Goal: Task Accomplishment & Management: Manage account settings

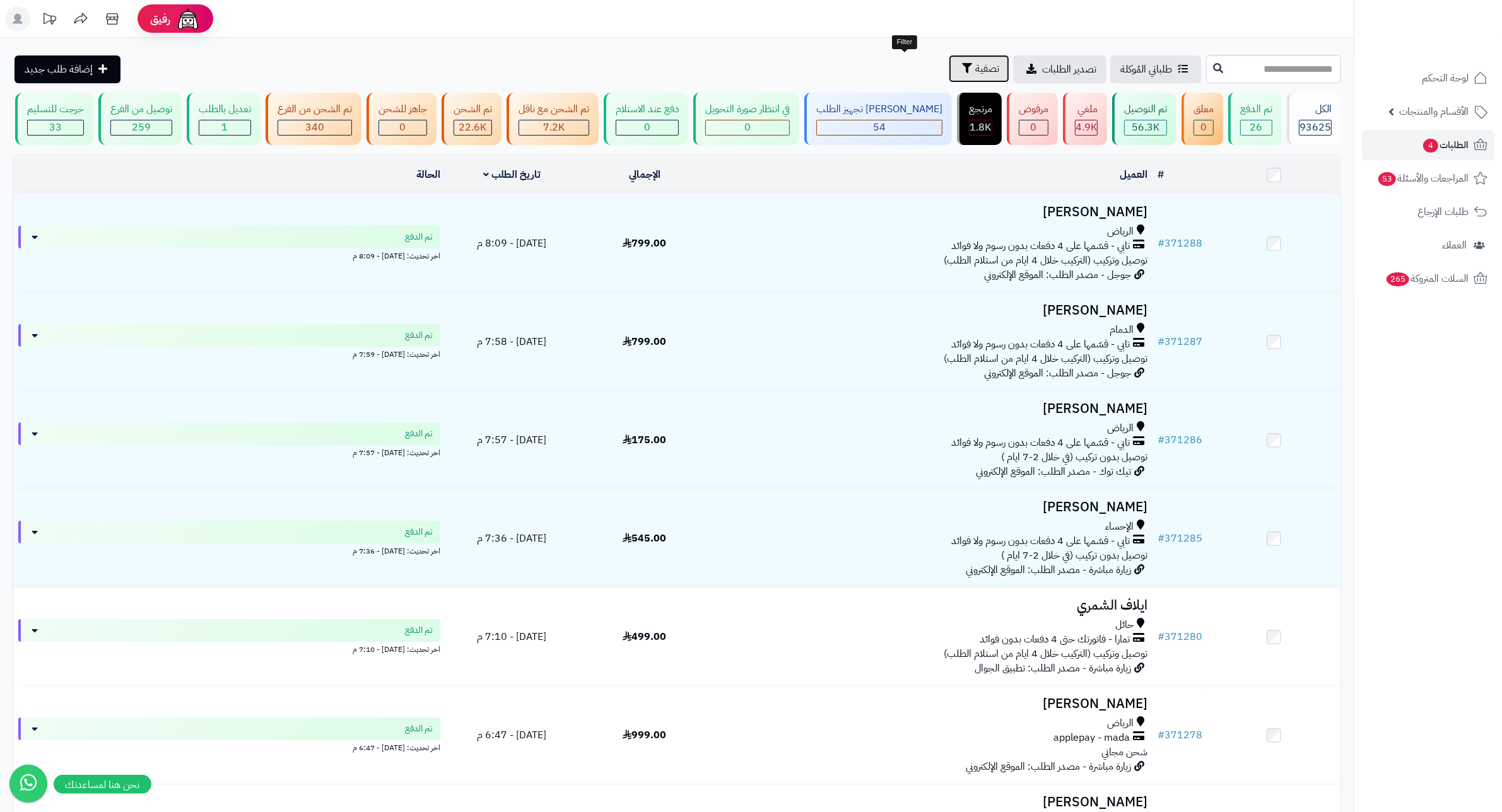
click at [976, 71] on span "تصفية" at bounding box center [987, 68] width 24 height 15
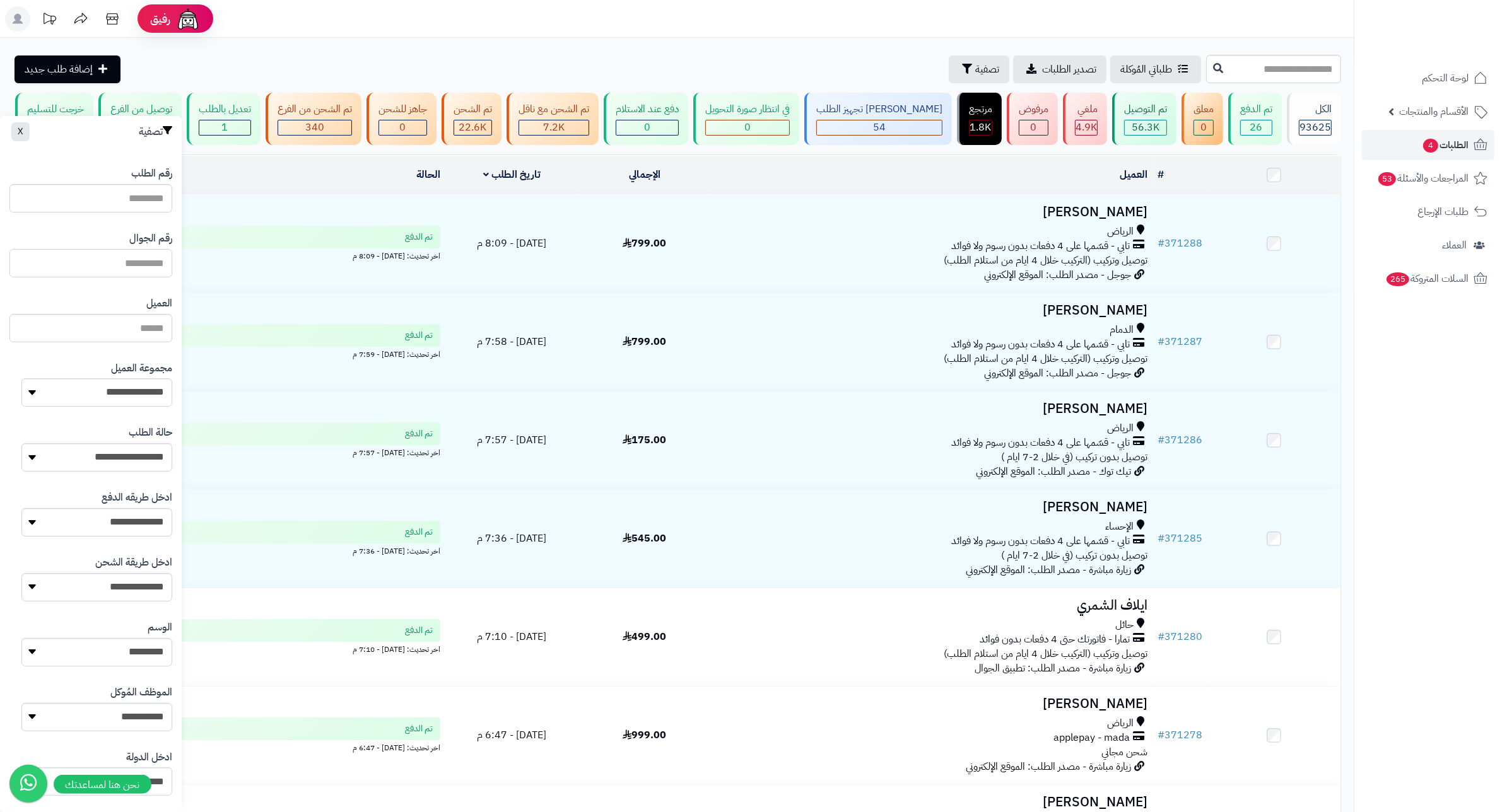
click at [150, 264] on input "text" at bounding box center [91, 263] width 163 height 29
type input "*********"
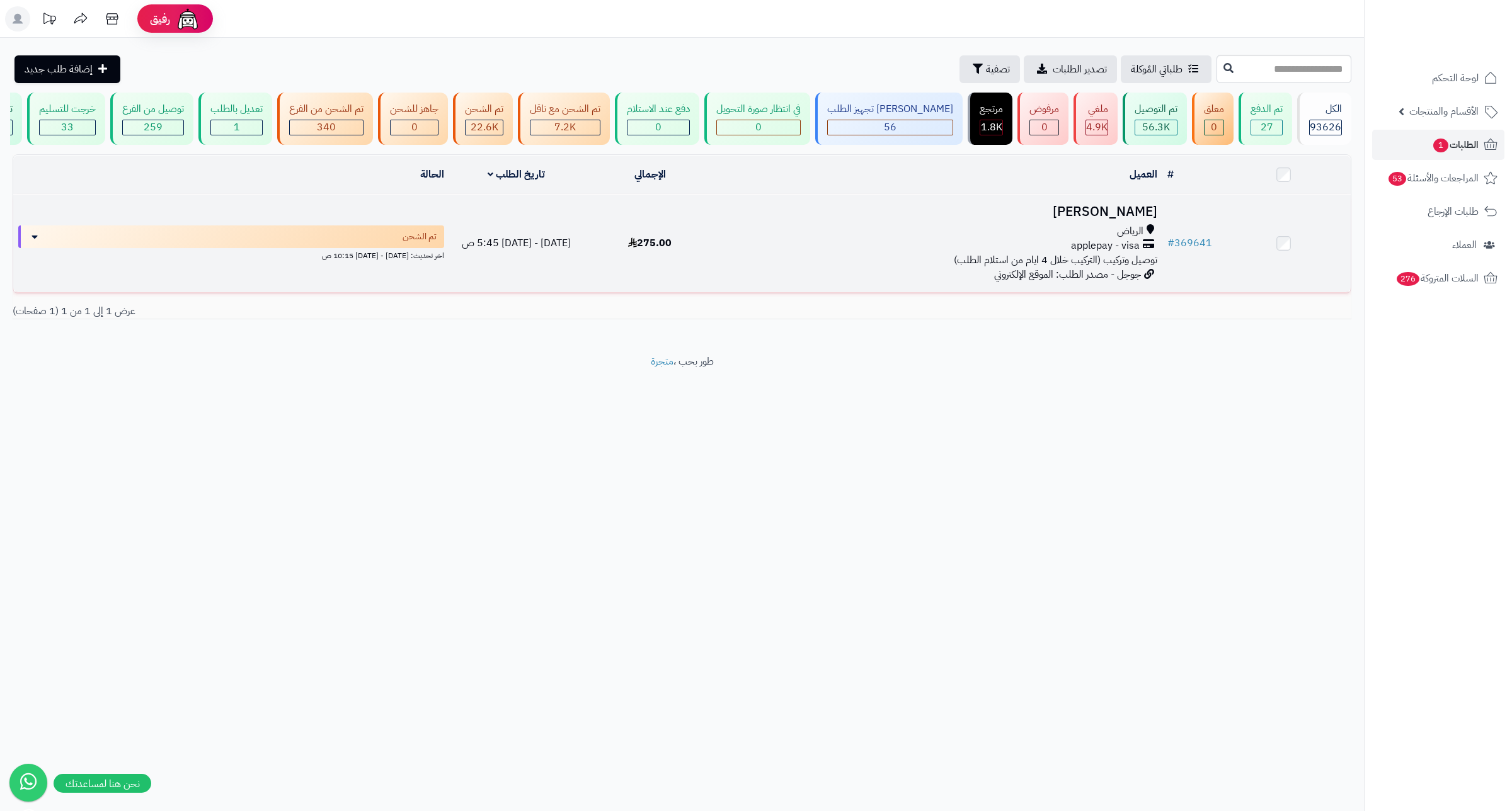
click at [1114, 219] on h3 "محمد الدويش" at bounding box center [940, 212] width 436 height 15
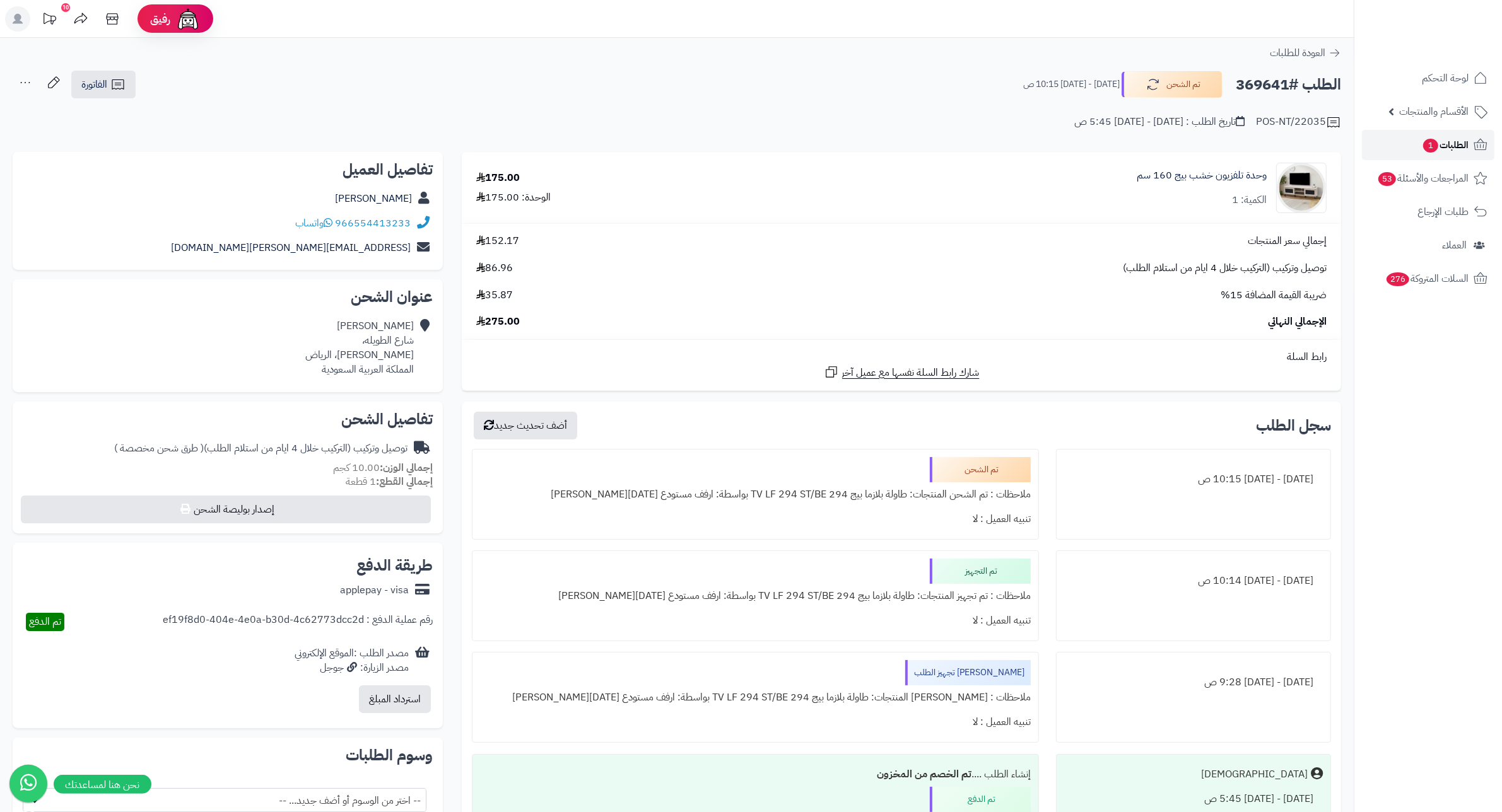
click at [1467, 140] on span "الطلبات 1" at bounding box center [1444, 145] width 47 height 18
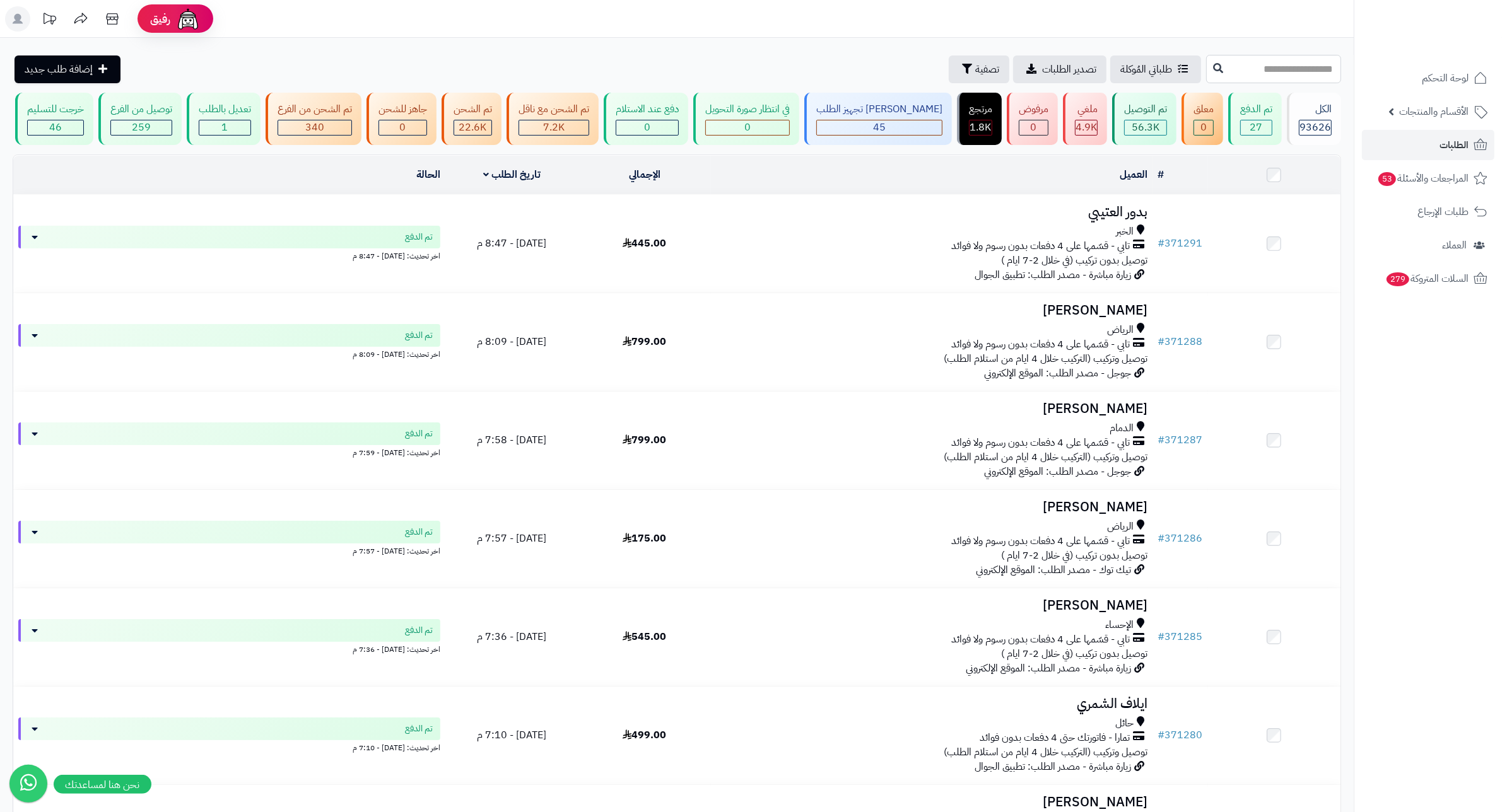
click at [1284, 66] on input "text" at bounding box center [1273, 68] width 135 height 29
type input "******"
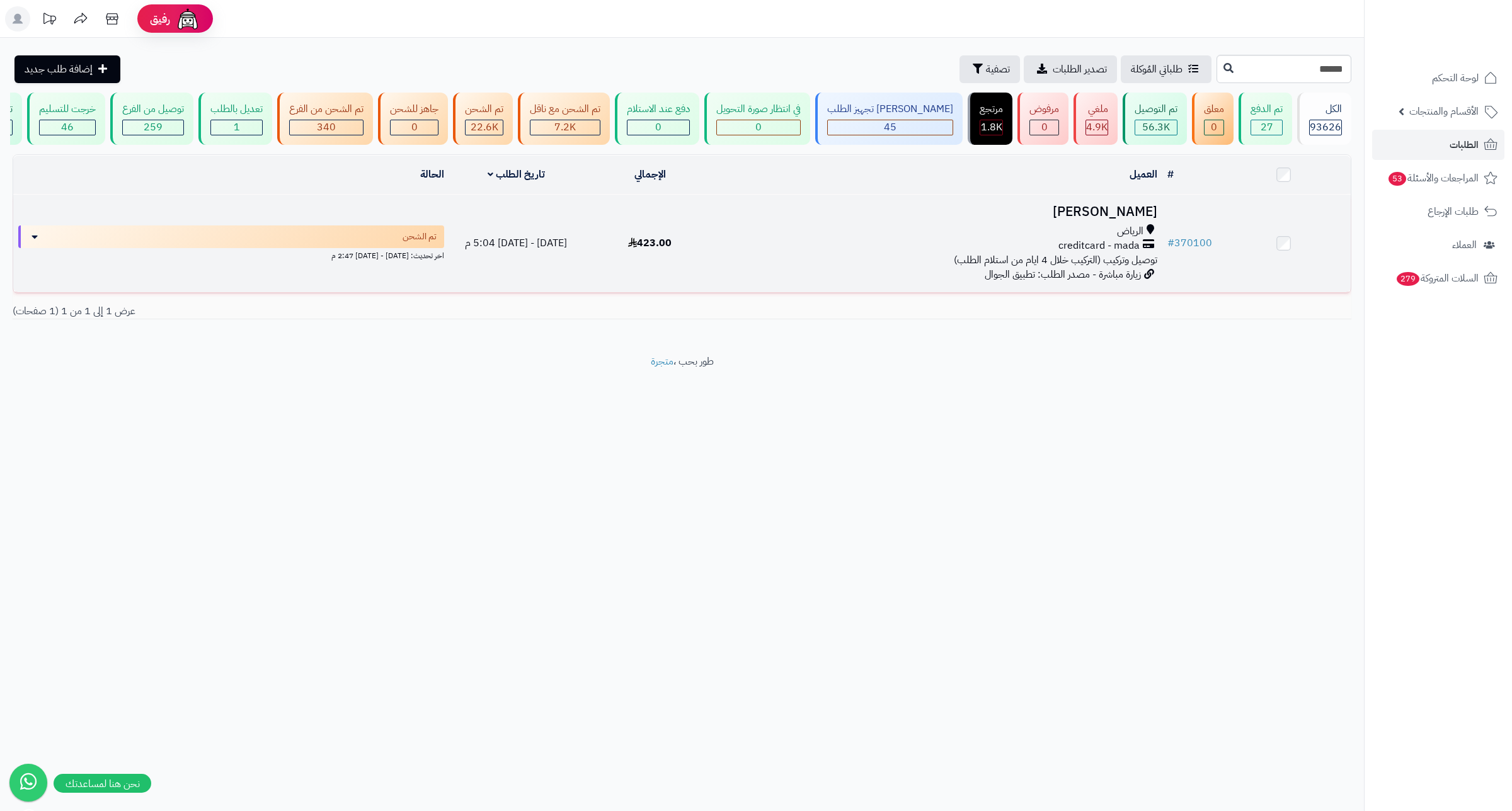
click at [1139, 219] on h3 "Aya Sebai" at bounding box center [940, 212] width 436 height 15
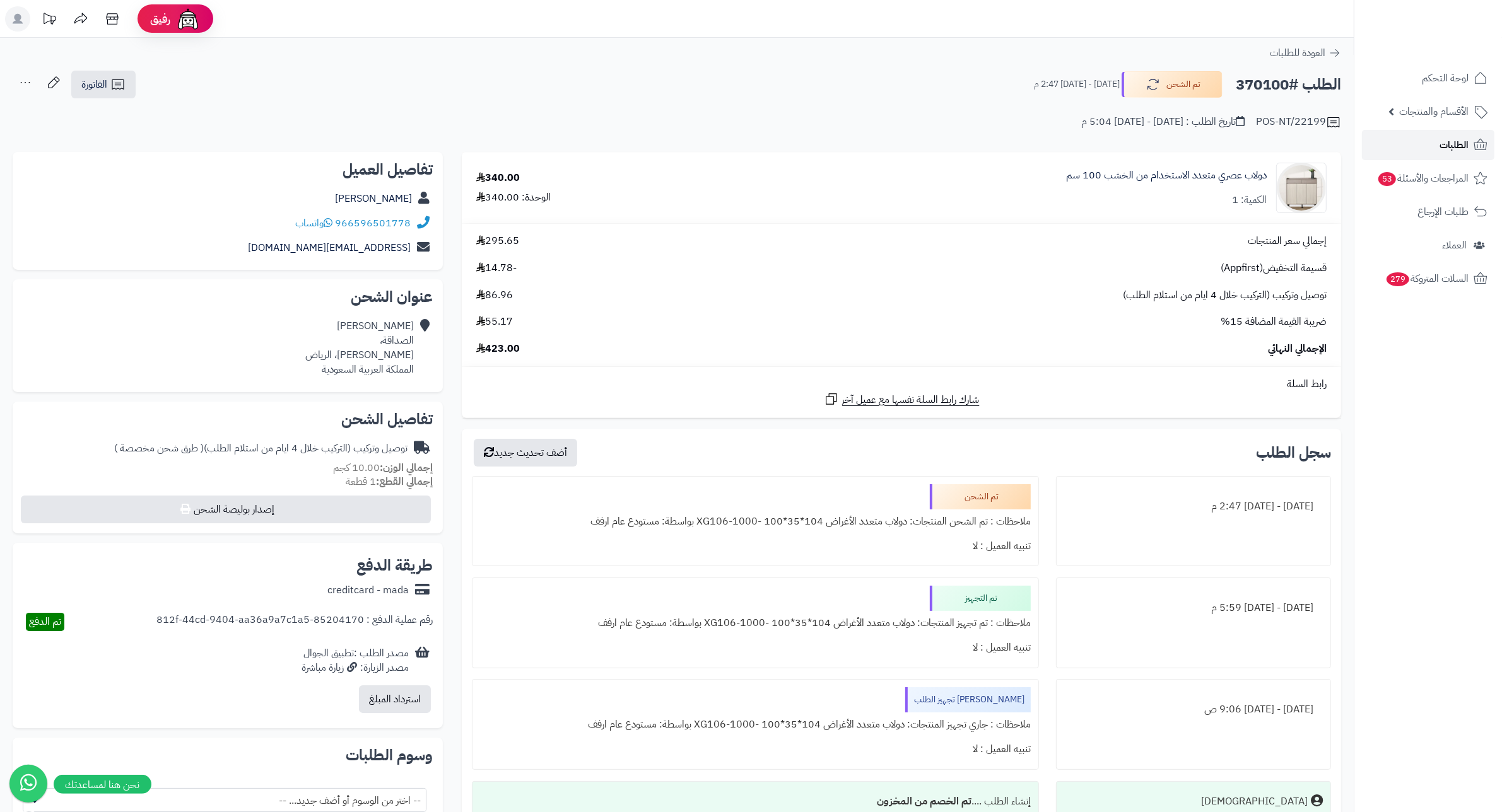
click at [1472, 148] on icon at bounding box center [1479, 145] width 15 height 15
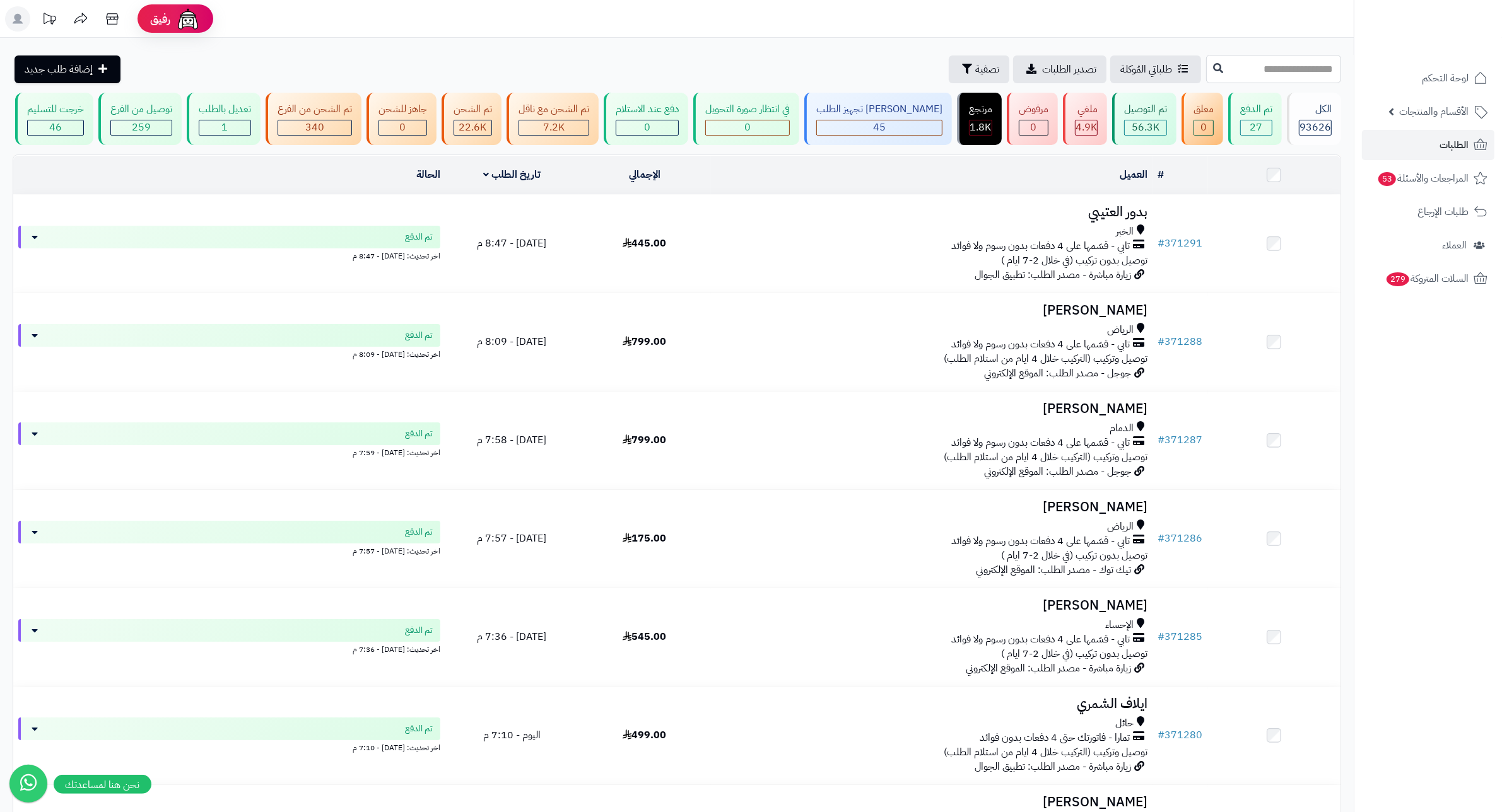
click at [1286, 71] on input "text" at bounding box center [1273, 68] width 135 height 29
type input "******"
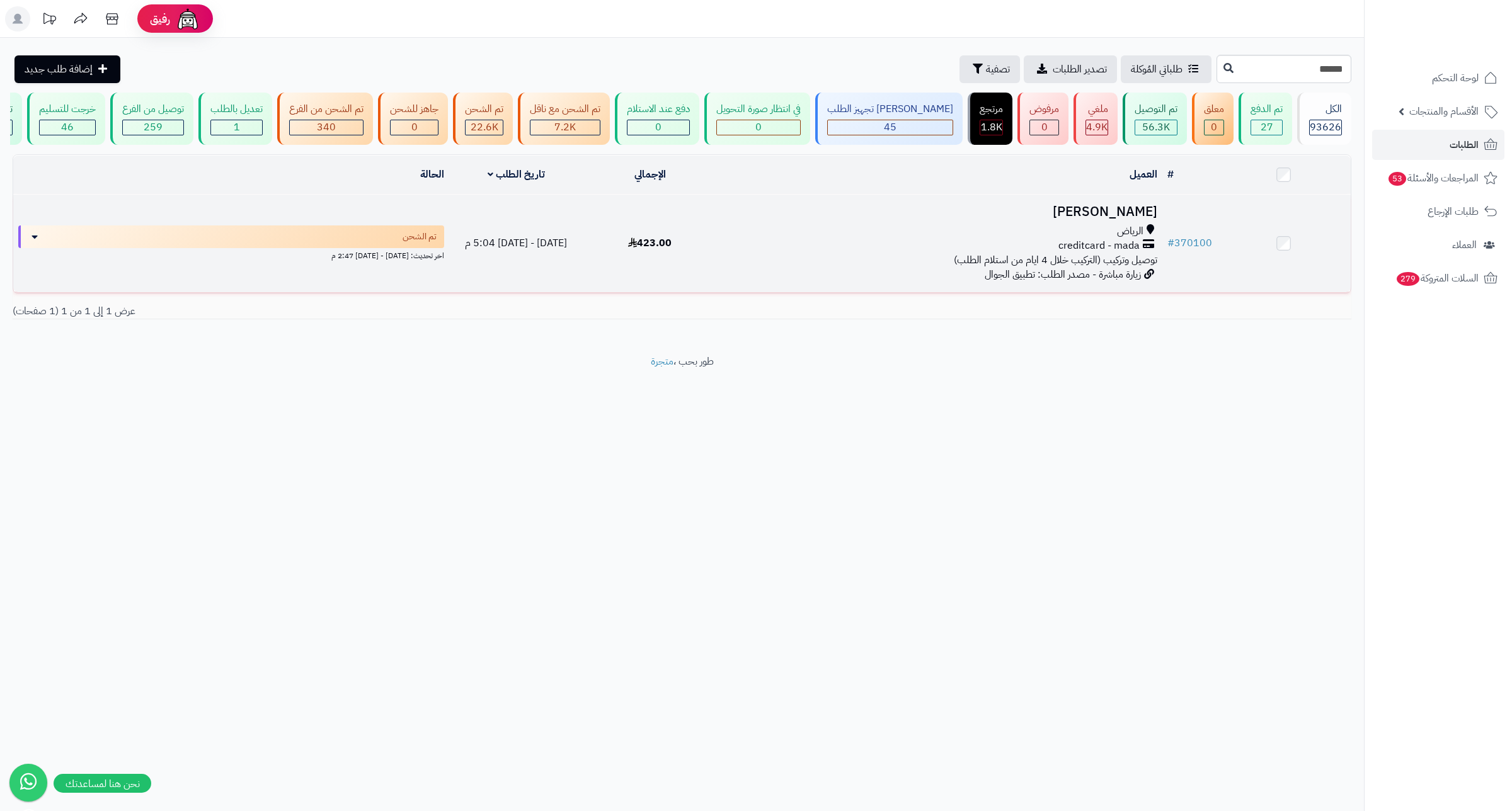
click at [1126, 217] on h3 "[PERSON_NAME]" at bounding box center [940, 212] width 436 height 15
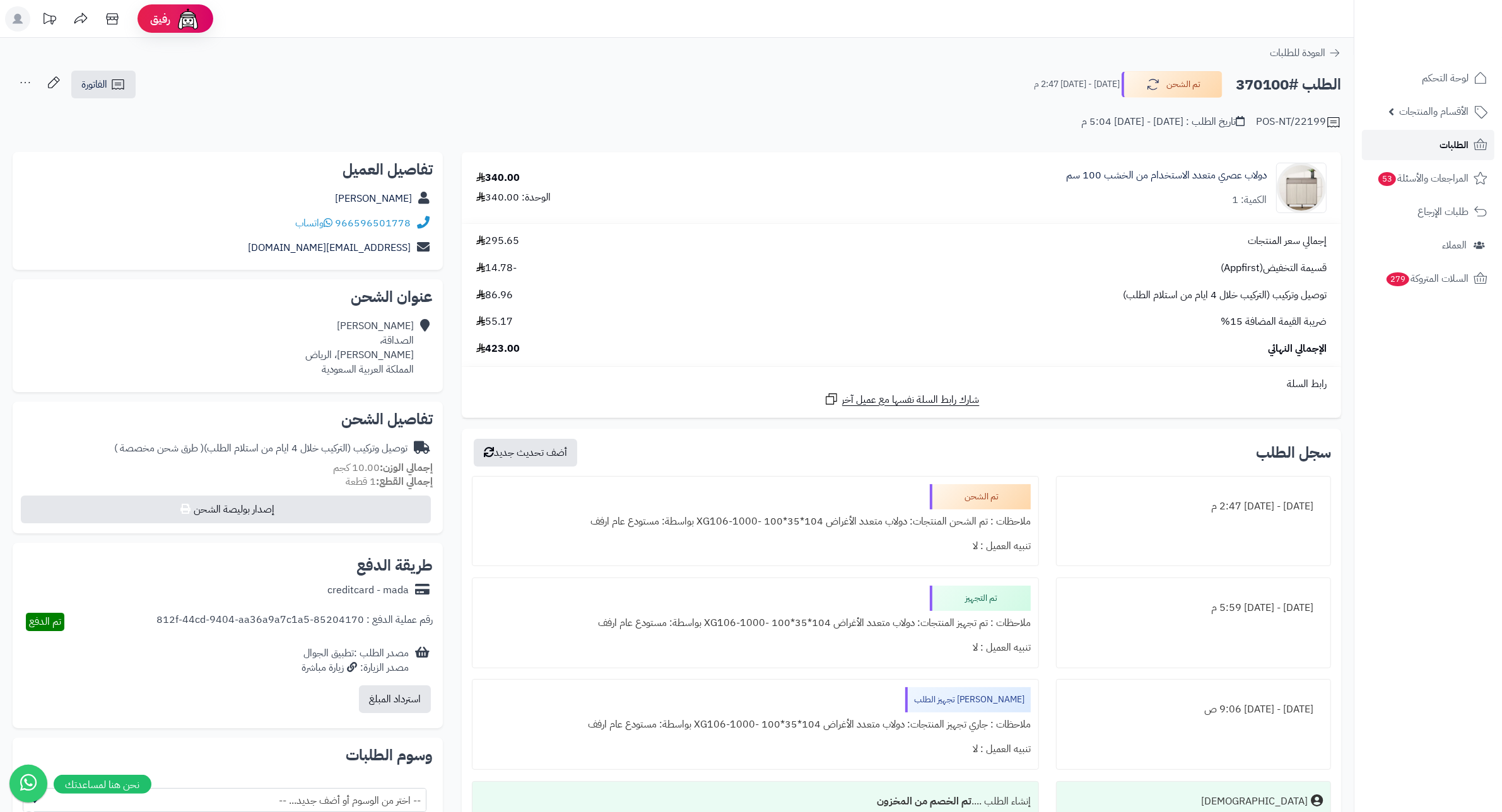
click at [1443, 150] on span "الطلبات" at bounding box center [1453, 145] width 29 height 18
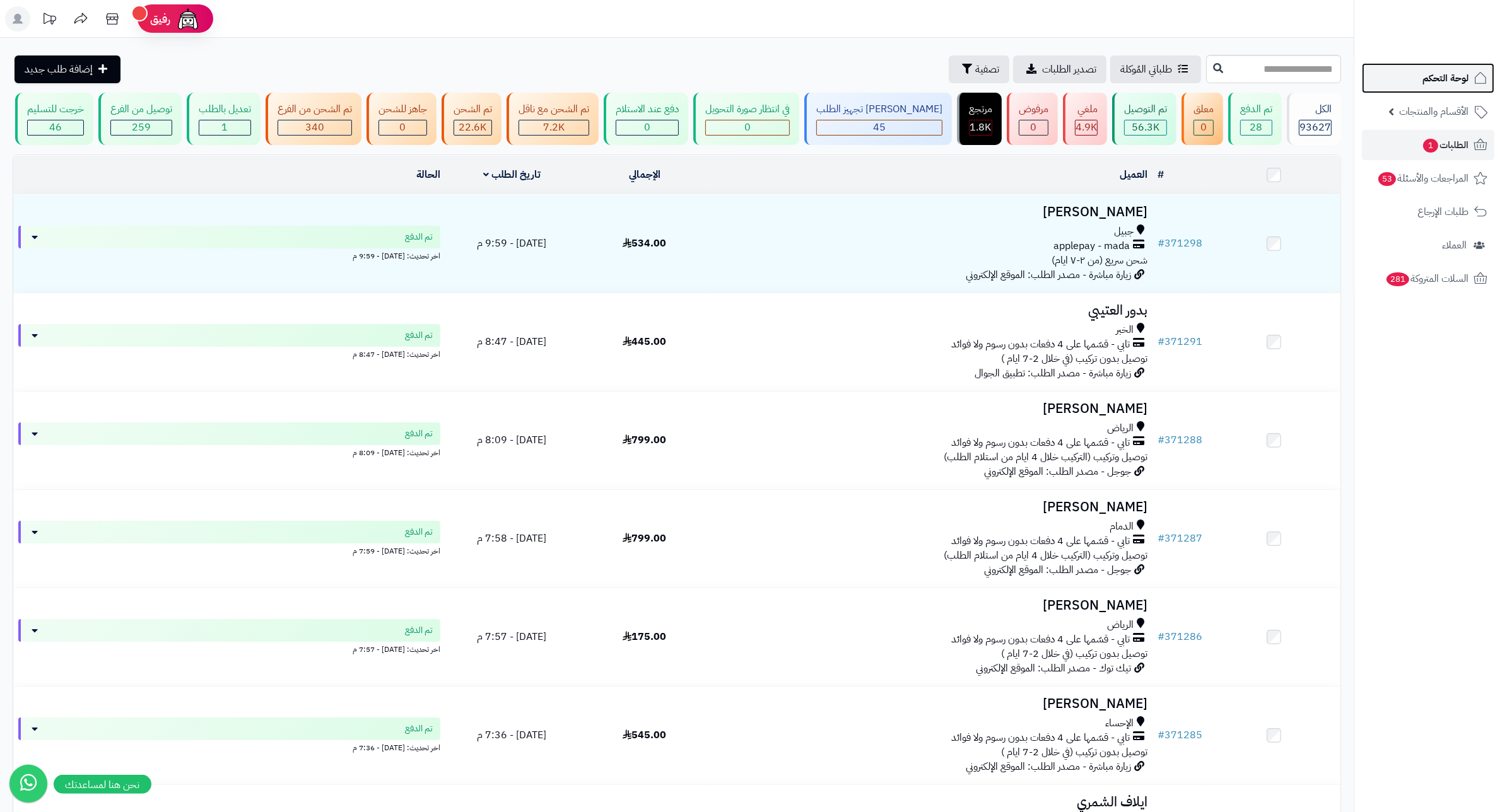
click at [1435, 80] on span "لوحة التحكم" at bounding box center [1445, 78] width 46 height 18
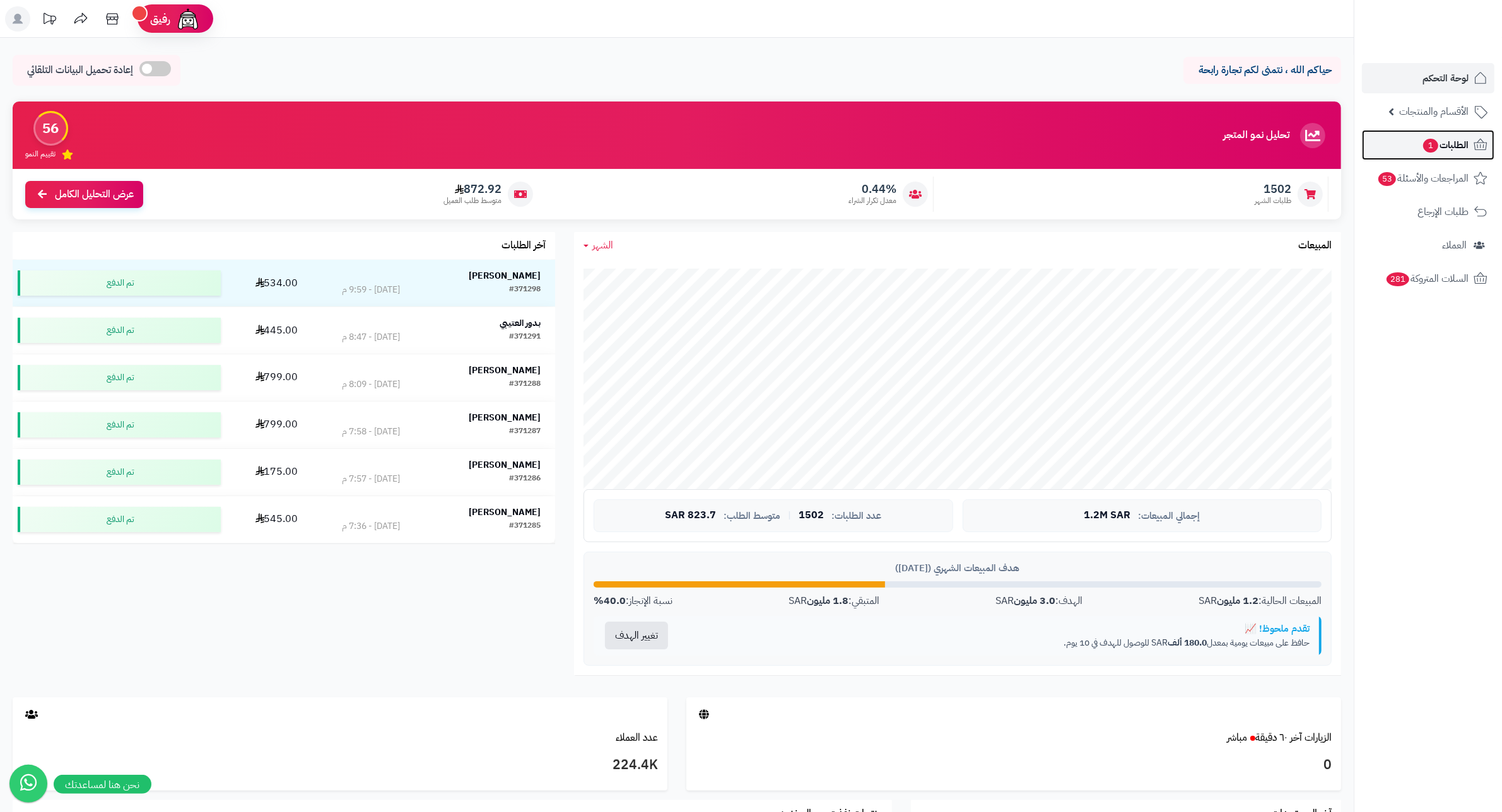
click at [1444, 147] on span "الطلبات 1" at bounding box center [1444, 145] width 47 height 18
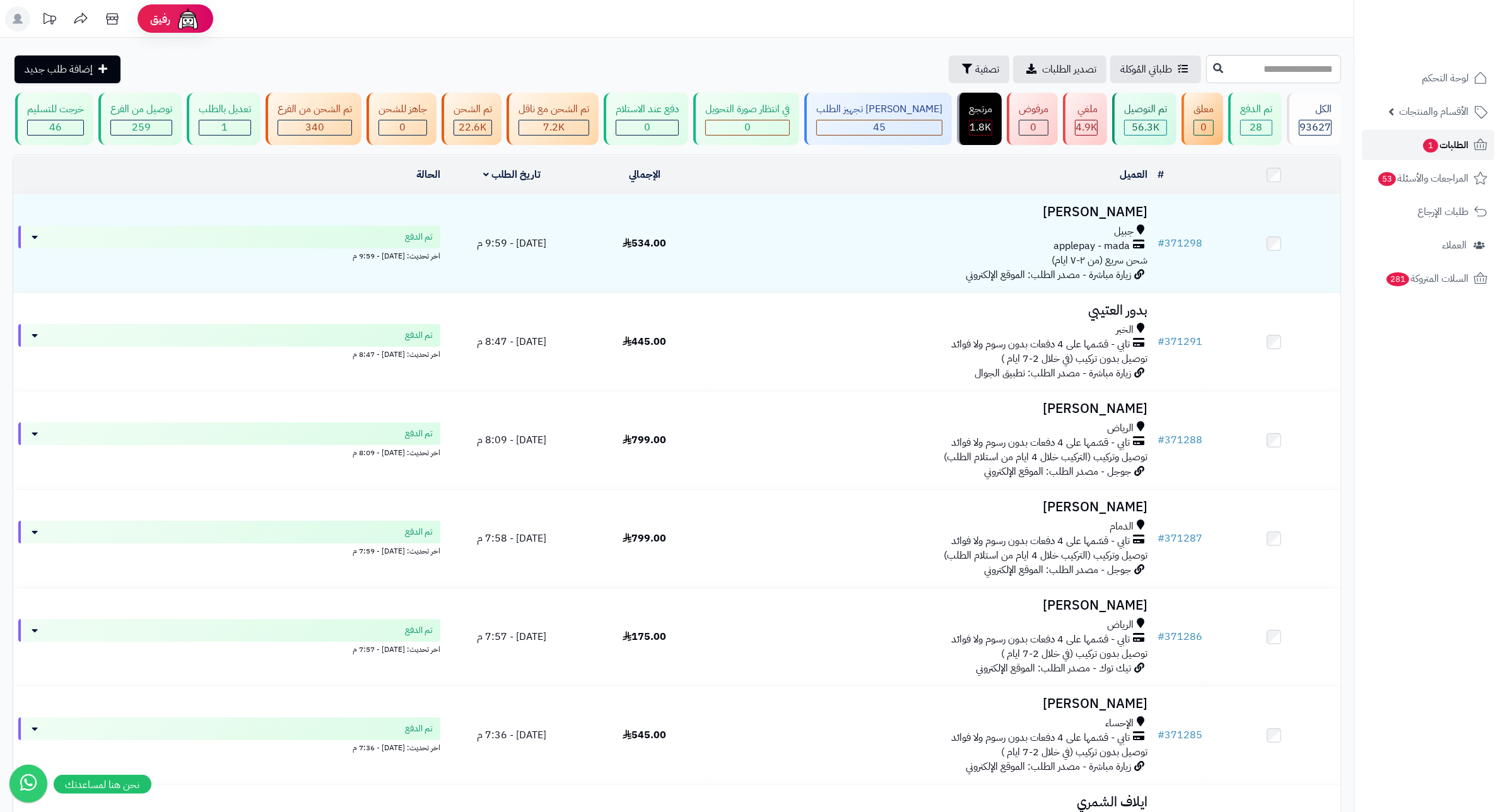
click at [1423, 143] on span "1" at bounding box center [1430, 146] width 15 height 14
